Goal: Information Seeking & Learning: Learn about a topic

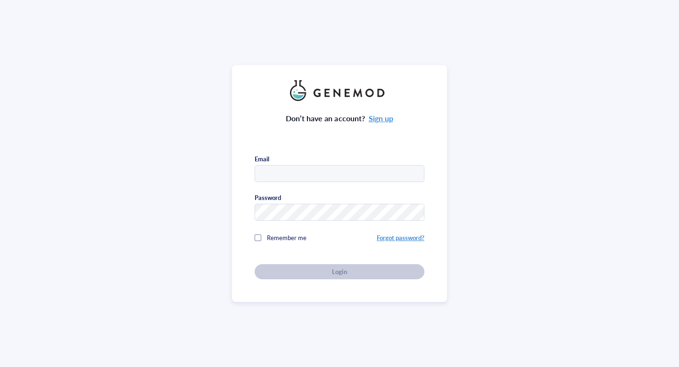
type input "sanikambre@pitt.edu"
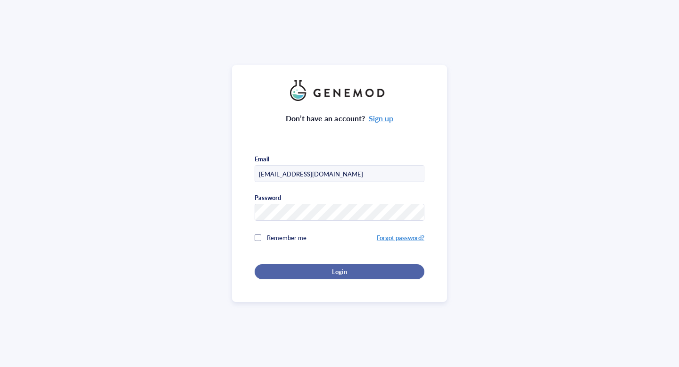
click at [289, 269] on div "Login" at bounding box center [340, 272] width 140 height 8
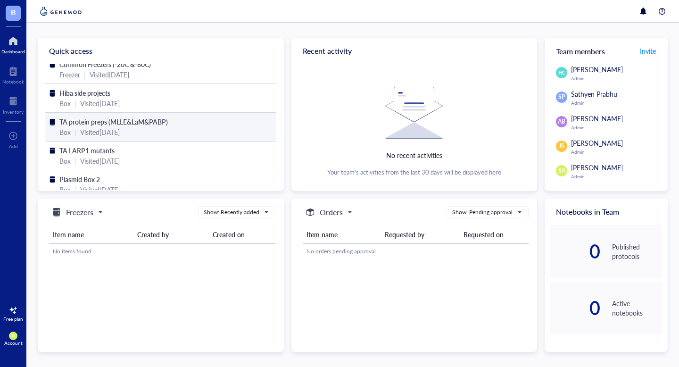
scroll to position [47, 0]
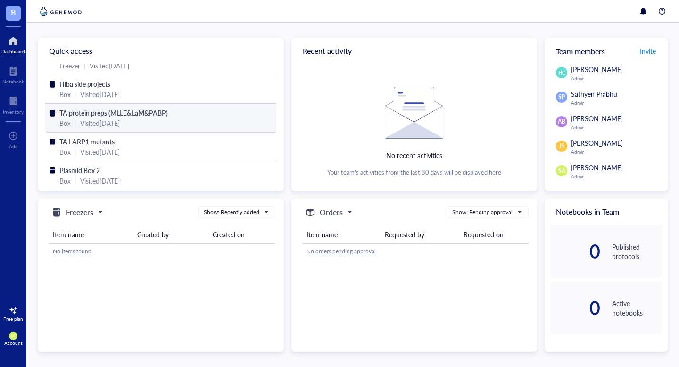
click at [116, 118] on div "Visited [DATE]" at bounding box center [100, 123] width 40 height 10
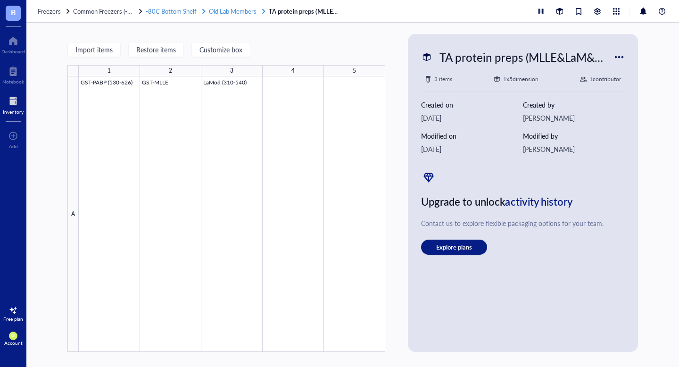
click at [222, 14] on span "Old Lab Members" at bounding box center [233, 11] width 48 height 9
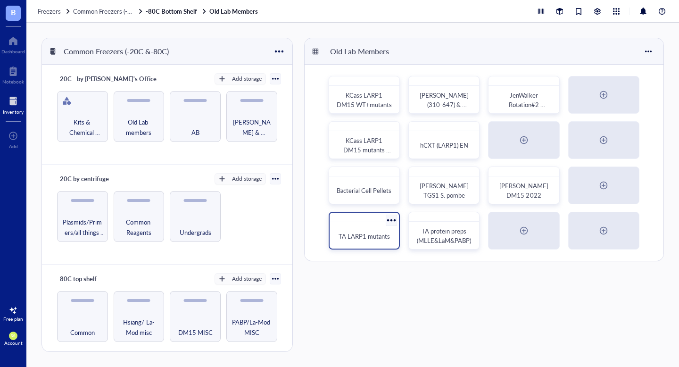
click at [367, 234] on span "TA LARP1 mutants" at bounding box center [364, 236] width 51 height 9
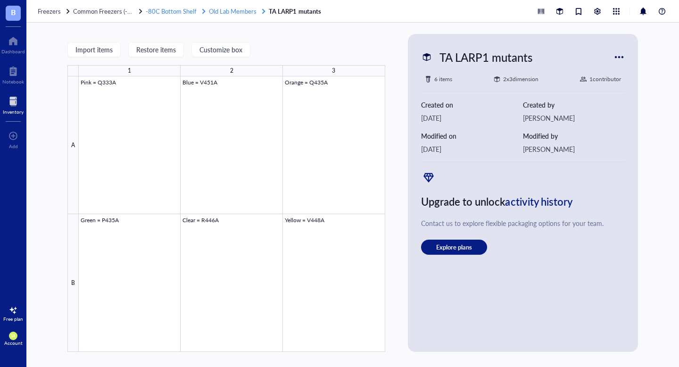
click at [227, 14] on span "Old Lab Members" at bounding box center [233, 11] width 48 height 9
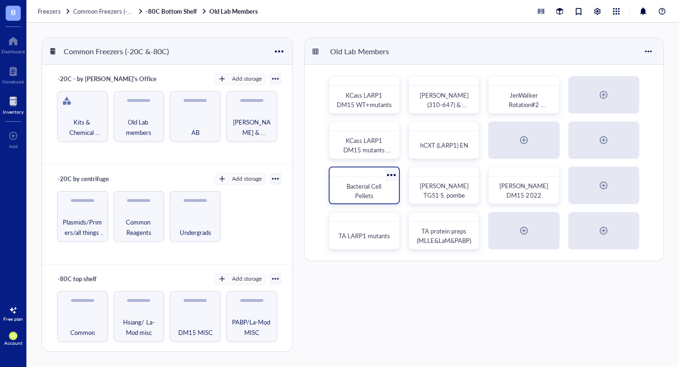
click at [371, 191] on div "Bacterial Cell Pellets" at bounding box center [364, 191] width 54 height 19
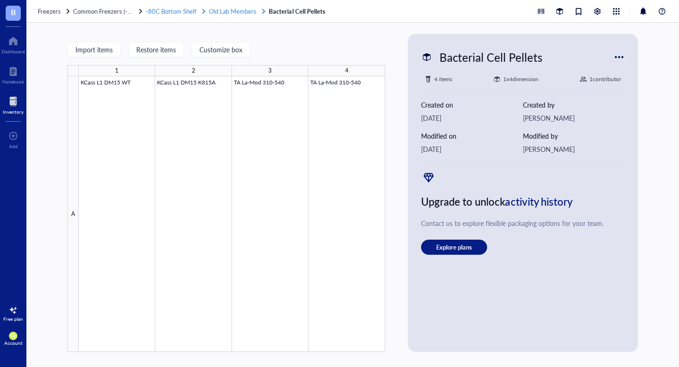
click at [220, 14] on span "Old Lab Members" at bounding box center [233, 11] width 48 height 9
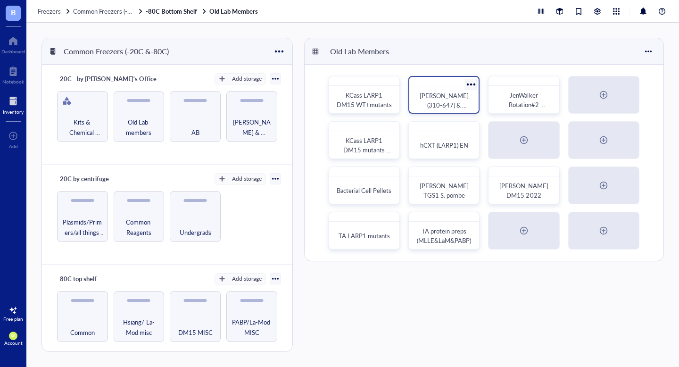
click at [451, 101] on span "[PERSON_NAME] (310-647) & hDM15 WT" at bounding box center [445, 105] width 50 height 28
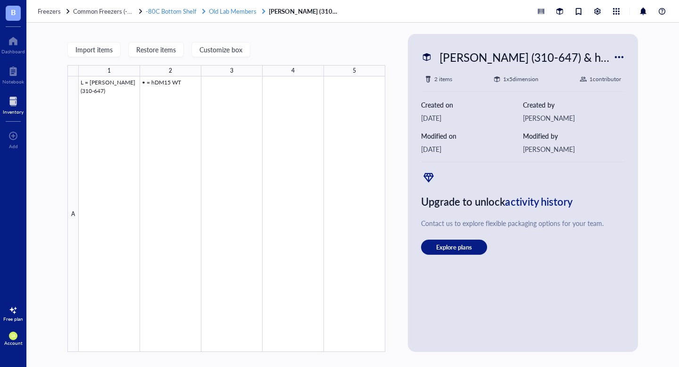
click at [244, 11] on span "Old Lab Members" at bounding box center [233, 11] width 48 height 9
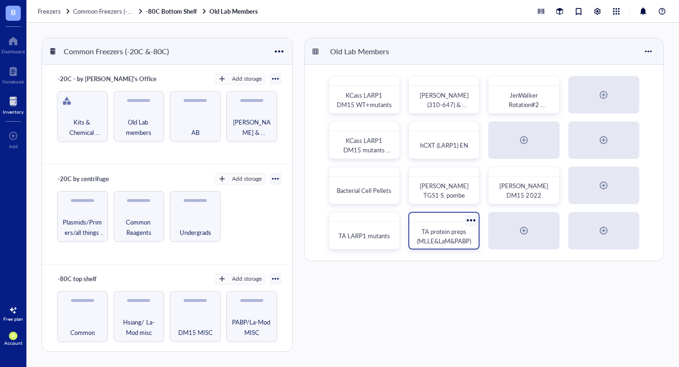
click at [452, 235] on span "TA protein preps (MLLE&LaM&PABP)" at bounding box center [444, 236] width 54 height 18
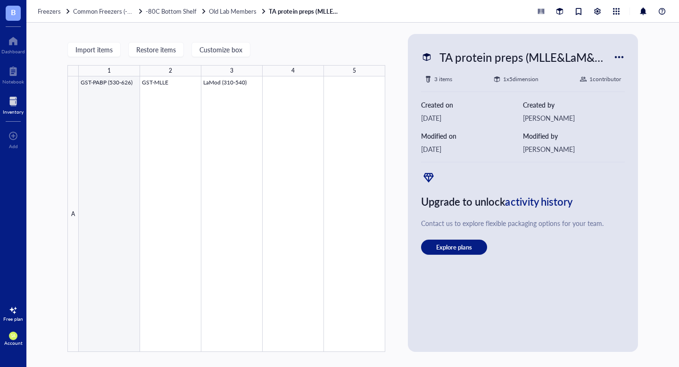
click at [105, 131] on div at bounding box center [232, 214] width 307 height 276
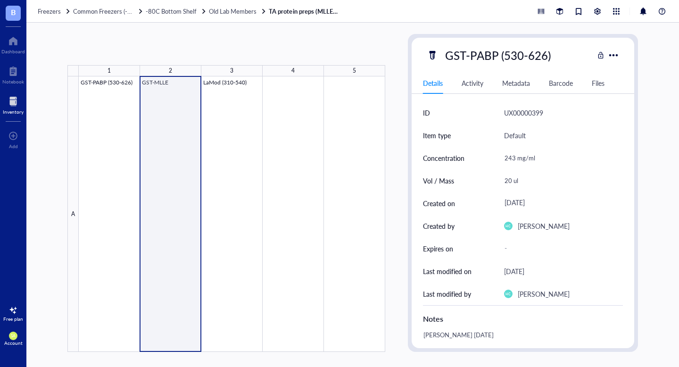
click at [172, 129] on div at bounding box center [232, 214] width 307 height 276
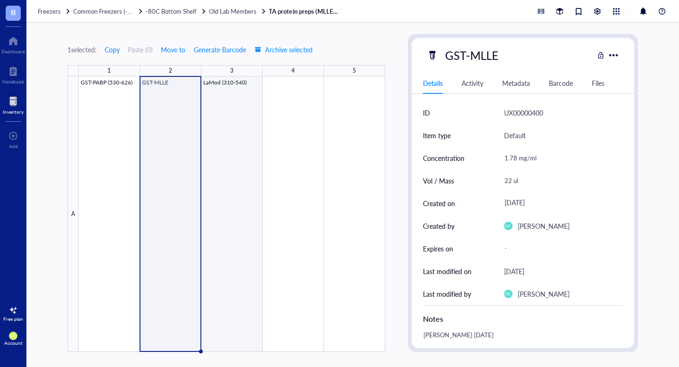
click at [247, 127] on div at bounding box center [232, 214] width 307 height 276
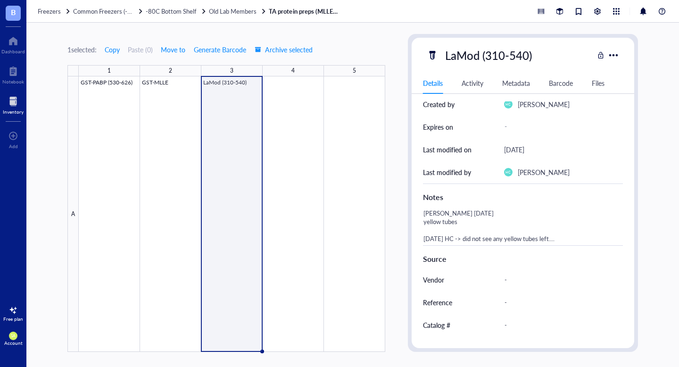
scroll to position [185, 0]
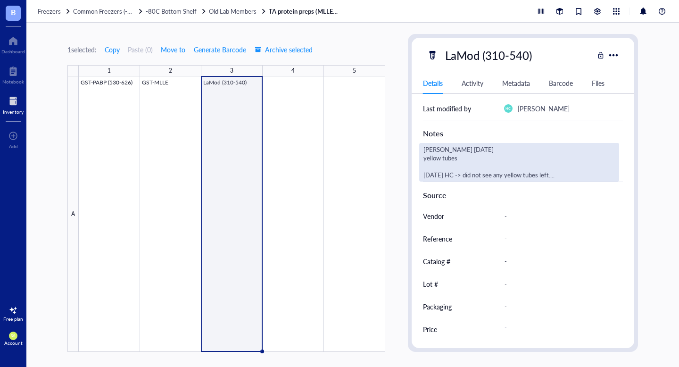
click at [503, 169] on div "[PERSON_NAME] [DATE] yellow tubes [DATE] HC -> did not see any yellow tubes lef…" at bounding box center [519, 162] width 200 height 39
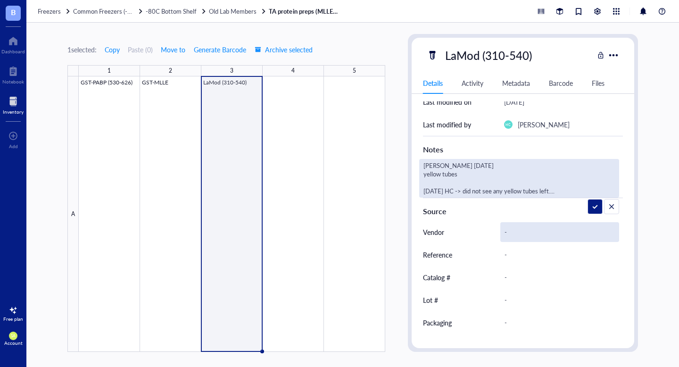
click at [534, 229] on div "-" at bounding box center [560, 232] width 119 height 20
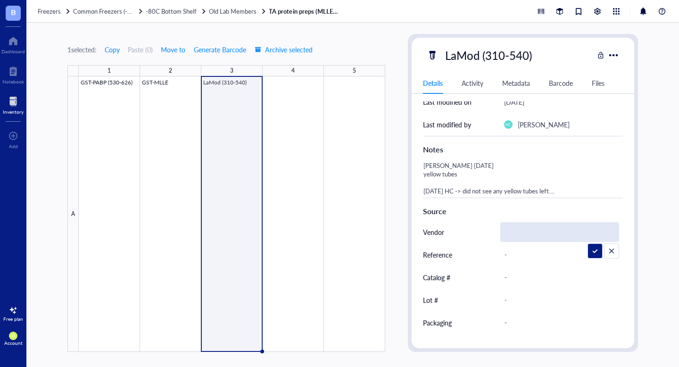
click at [536, 156] on div "Notes" at bounding box center [523, 147] width 200 height 23
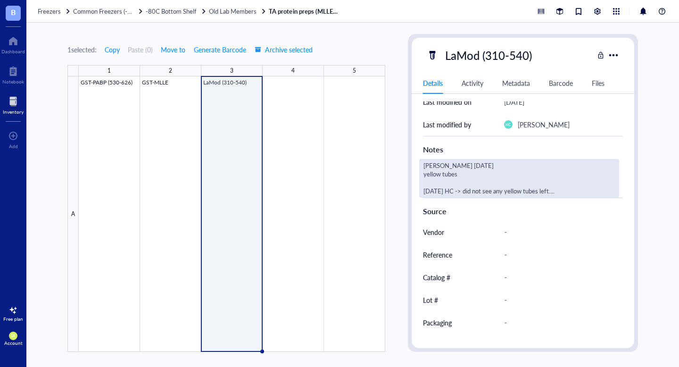
click at [525, 175] on div "[PERSON_NAME] [DATE] yellow tubes [DATE] HC -> did not see any yellow tubes lef…" at bounding box center [519, 178] width 200 height 39
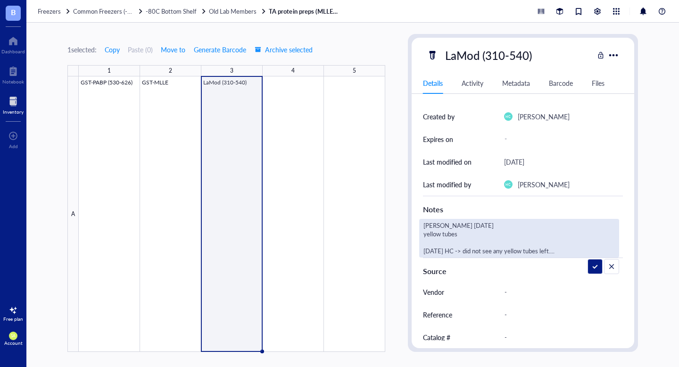
scroll to position [102, 0]
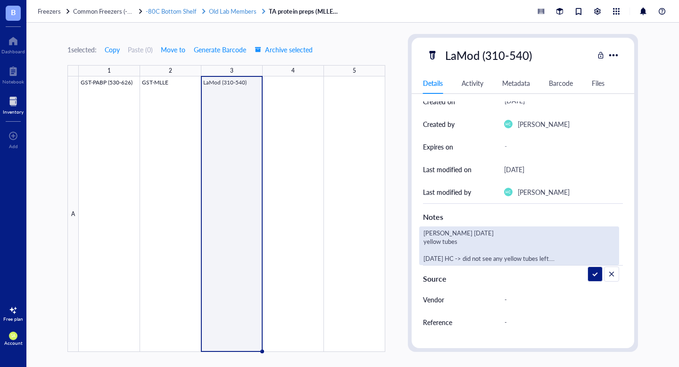
click at [235, 9] on span "Old Lab Members" at bounding box center [233, 11] width 48 height 9
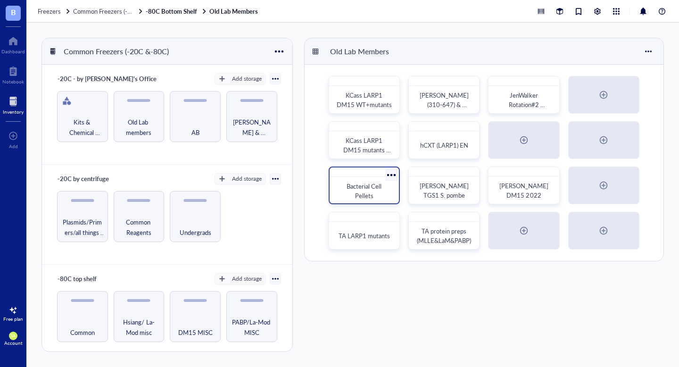
click at [357, 186] on span "Bacterial Cell Pellets" at bounding box center [365, 191] width 36 height 18
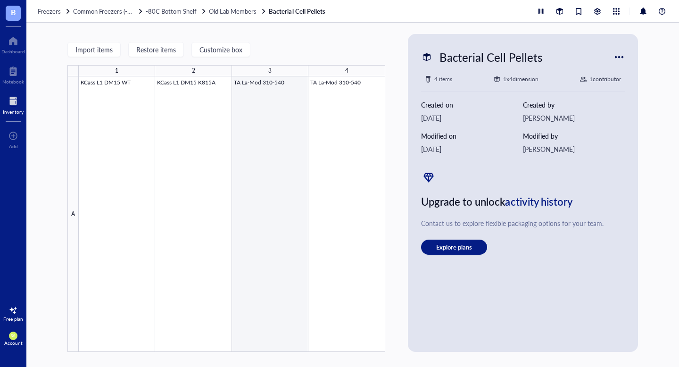
click at [284, 115] on div at bounding box center [232, 214] width 307 height 276
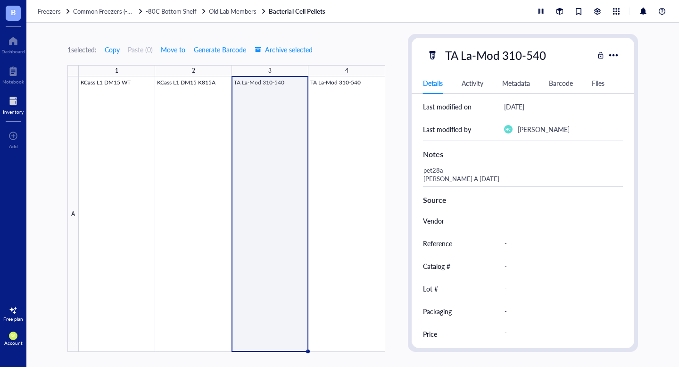
scroll to position [169, 0]
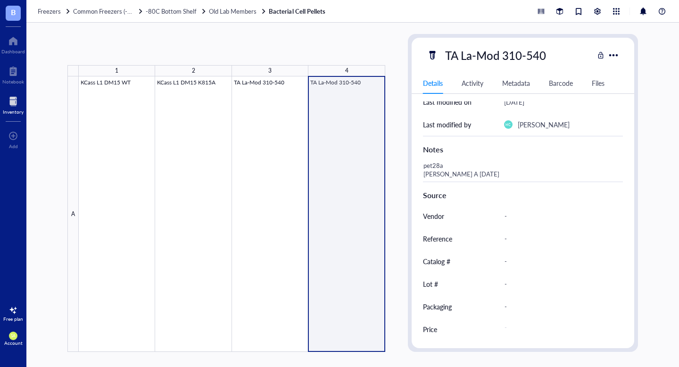
click at [347, 153] on div at bounding box center [232, 214] width 307 height 276
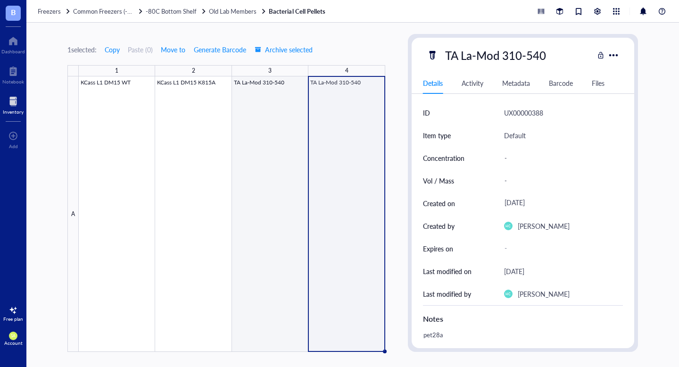
click at [265, 153] on div at bounding box center [232, 214] width 307 height 276
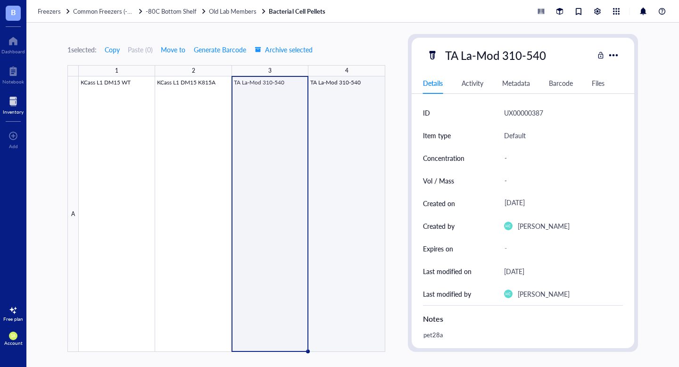
click at [339, 151] on div at bounding box center [232, 214] width 307 height 276
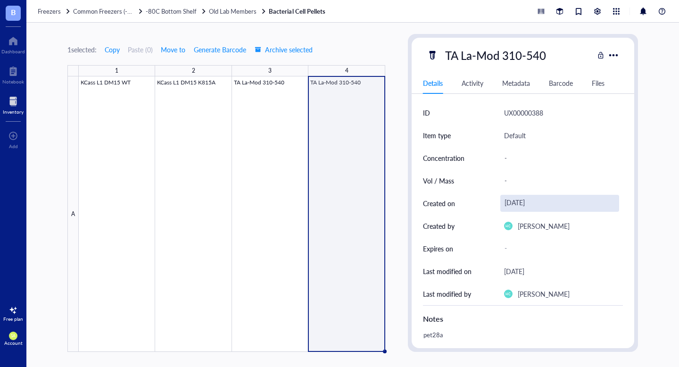
scroll to position [169, 0]
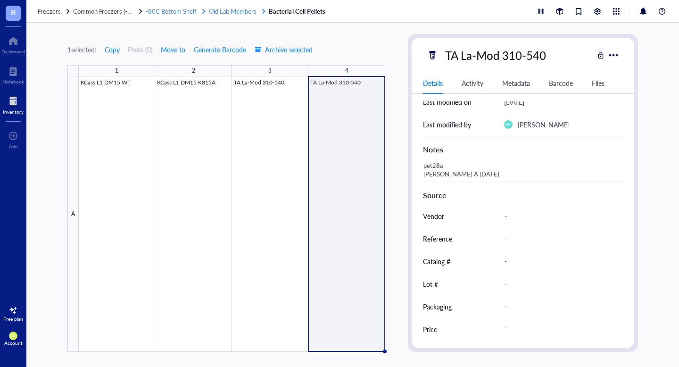
click at [219, 14] on span "Old Lab Members" at bounding box center [233, 11] width 48 height 9
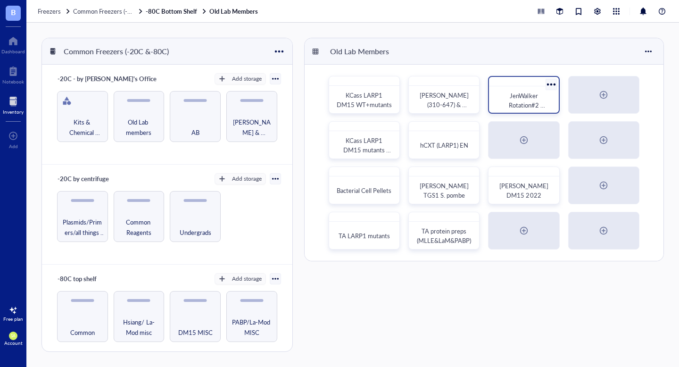
click at [542, 95] on div "JenWalker Rotation#2 11/2016 to 02/2017" at bounding box center [524, 100] width 54 height 19
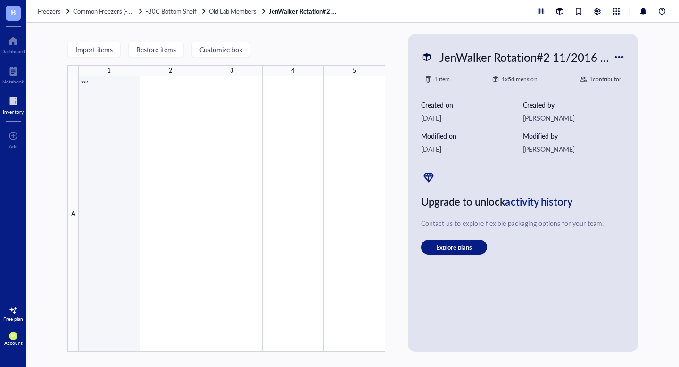
click at [101, 89] on div at bounding box center [232, 214] width 307 height 276
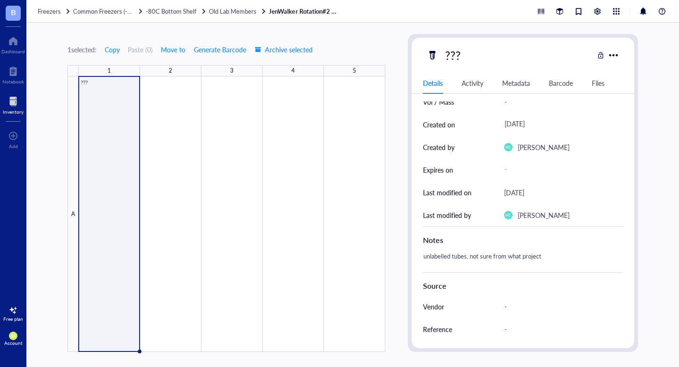
scroll to position [80, 0]
click at [224, 10] on span "Old Lab Members" at bounding box center [233, 11] width 48 height 9
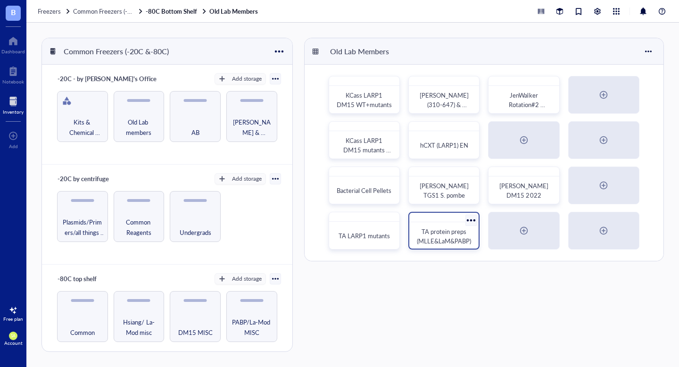
click at [444, 235] on span "TA protein preps (MLLE&LaM&PABP)" at bounding box center [444, 236] width 54 height 18
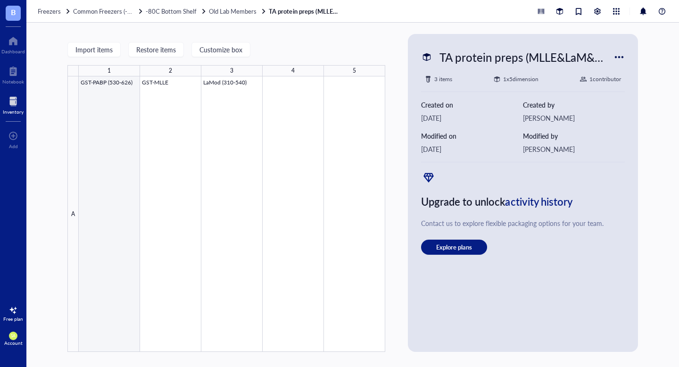
click at [124, 138] on div at bounding box center [232, 214] width 307 height 276
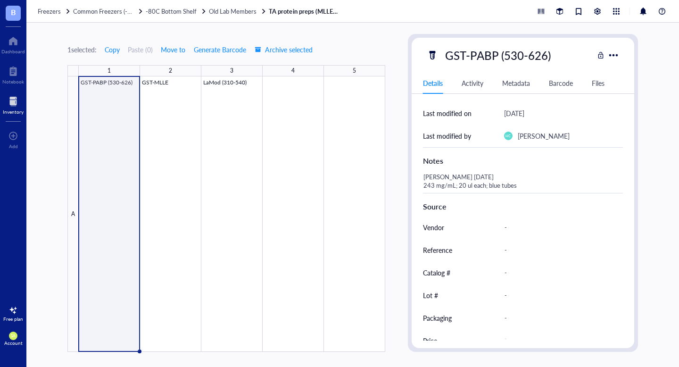
scroll to position [160, 0]
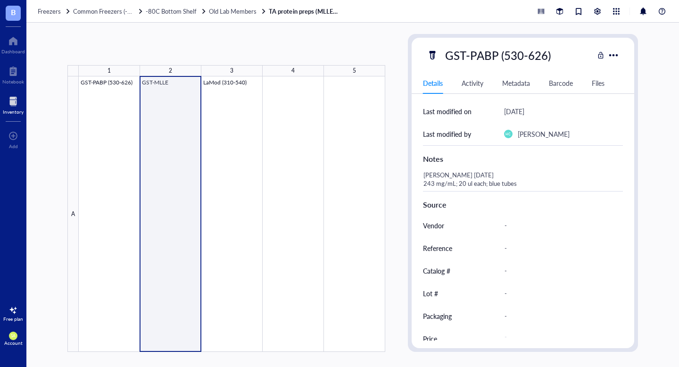
click at [169, 91] on div at bounding box center [232, 214] width 307 height 276
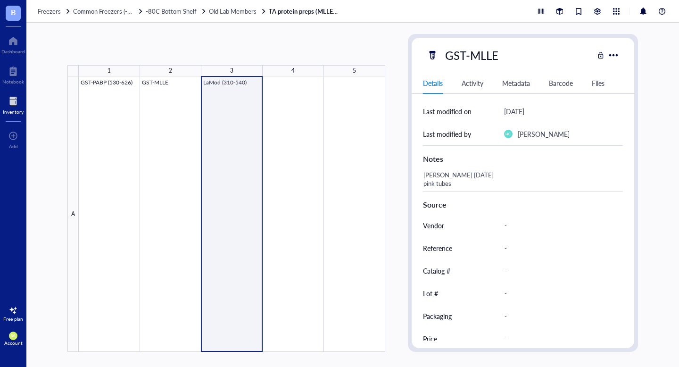
click at [226, 102] on div at bounding box center [232, 214] width 307 height 276
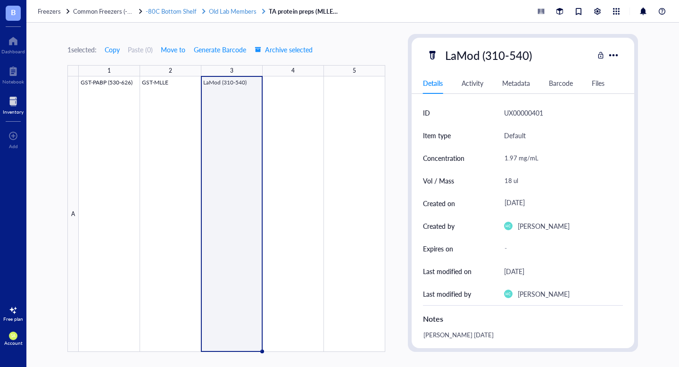
click at [235, 13] on span "Old Lab Members" at bounding box center [233, 11] width 48 height 9
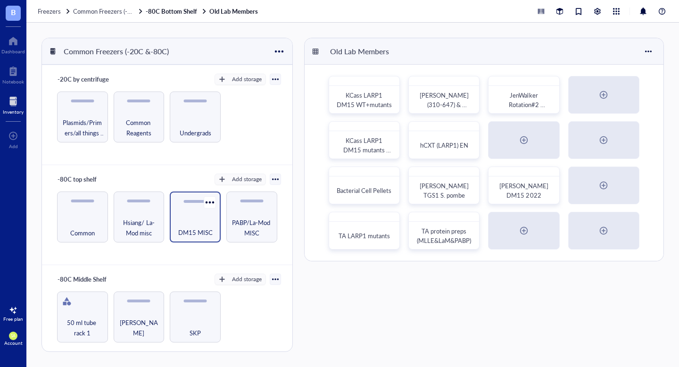
scroll to position [104, 0]
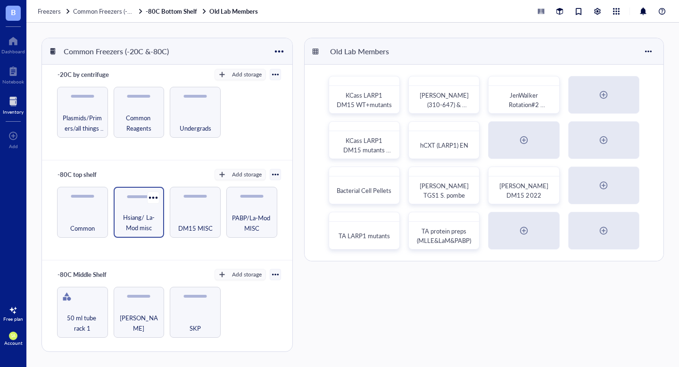
click at [141, 212] on span "Hsiang/ La-Mod misc" at bounding box center [139, 222] width 42 height 21
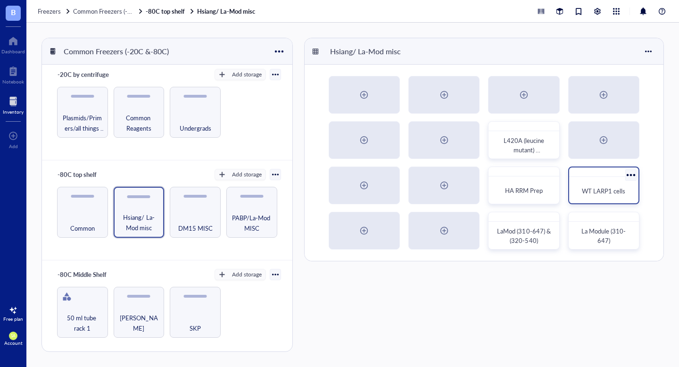
click at [595, 190] on span "WT LARP1 cells" at bounding box center [603, 190] width 43 height 9
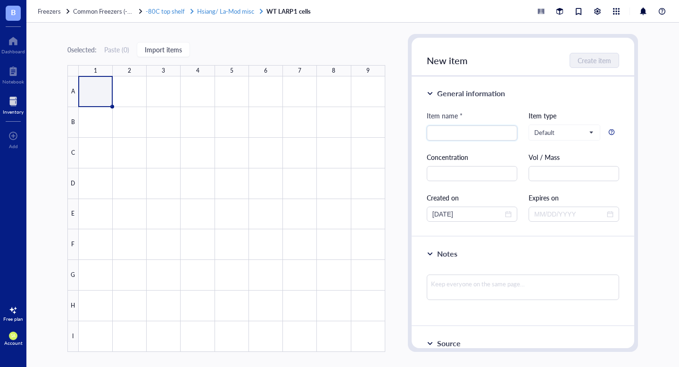
click at [223, 9] on span "Hsiang/ La-Mod misc" at bounding box center [225, 11] width 57 height 9
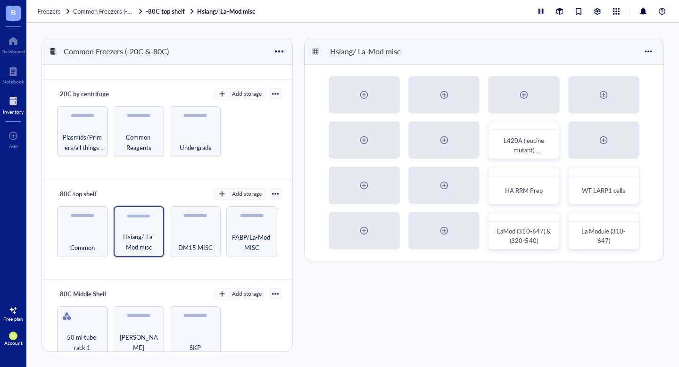
scroll to position [87, 0]
click at [272, 192] on div at bounding box center [275, 192] width 7 height 7
click at [177, 273] on div "-80C top shelf Add storage Settings Export Restore rack Restore category Delete…" at bounding box center [167, 228] width 251 height 100
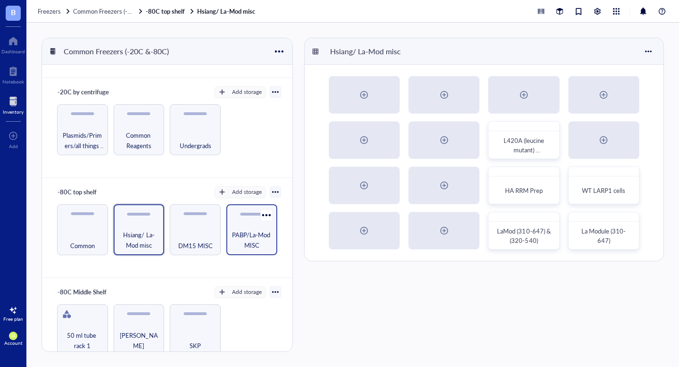
click at [251, 235] on span "PABP/La-Mod MISC" at bounding box center [252, 240] width 42 height 21
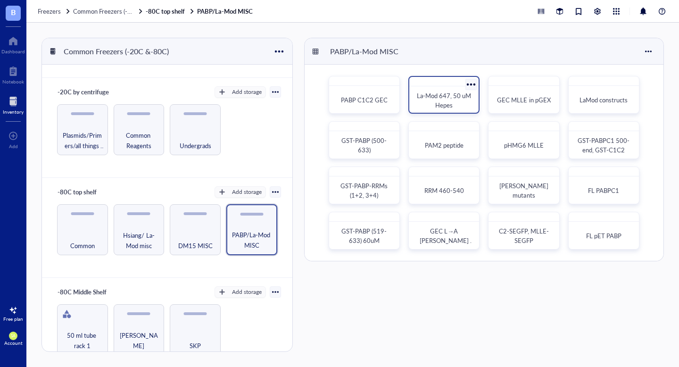
click at [437, 100] on span "La-Mod 647, 50 uM Hepes" at bounding box center [445, 100] width 56 height 18
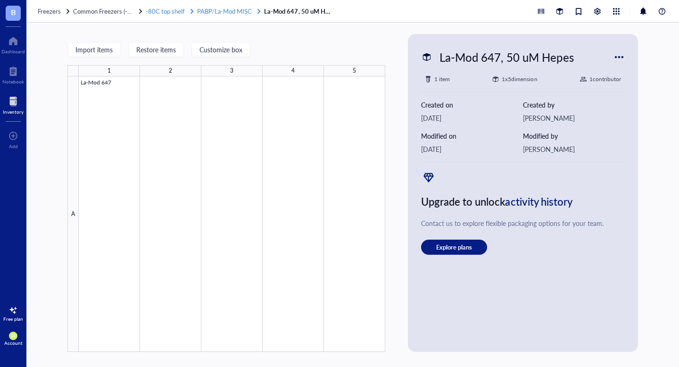
click at [228, 15] on span "PABP/La-Mod MISC" at bounding box center [224, 11] width 55 height 9
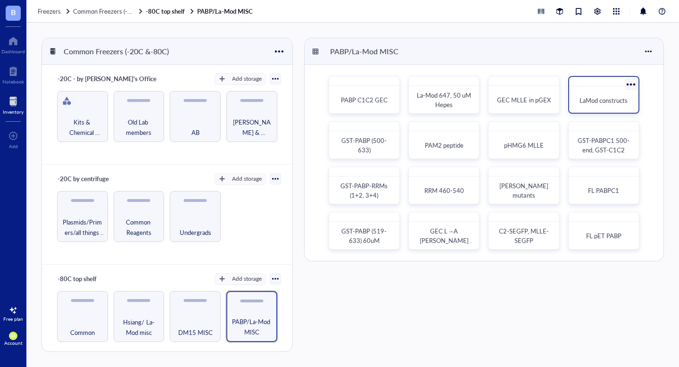
click at [604, 99] on span "LaMod constructs" at bounding box center [604, 100] width 48 height 9
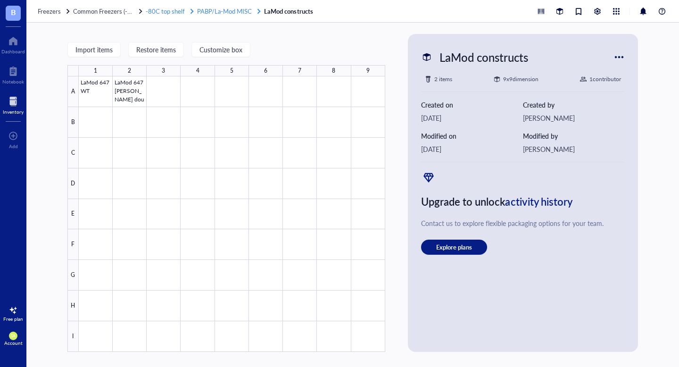
click at [235, 12] on span "PABP/La-Mod MISC" at bounding box center [224, 11] width 55 height 9
